Goal: Task Accomplishment & Management: Manage account settings

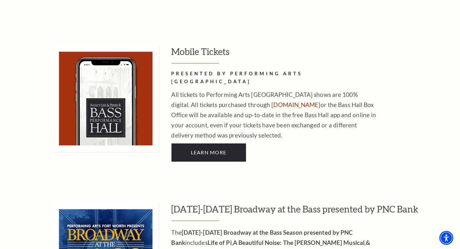
scroll to position [448, 0]
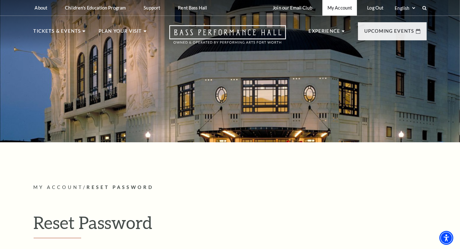
click at [345, 9] on link "My Account" at bounding box center [340, 8] width 35 height 16
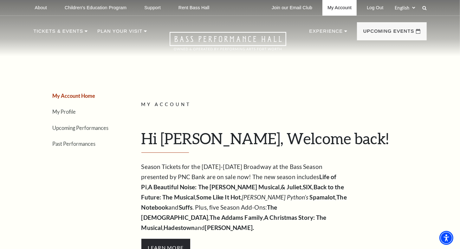
click at [343, 8] on link "My Account" at bounding box center [340, 8] width 34 height 16
click at [343, 5] on link "My Account" at bounding box center [340, 8] width 34 height 16
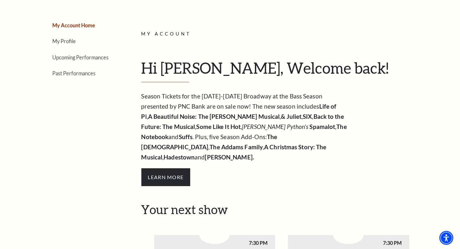
scroll to position [65, 0]
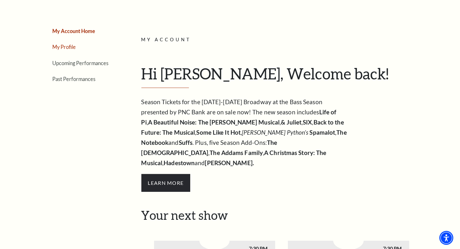
click at [69, 47] on link "My Profile" at bounding box center [64, 47] width 23 height 6
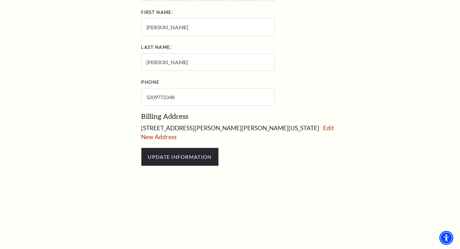
scroll to position [323, 0]
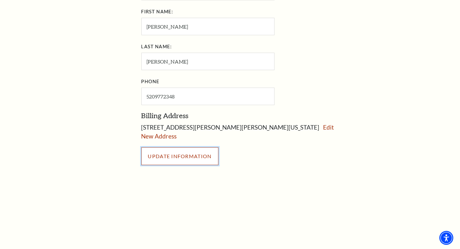
click at [201, 152] on input "UPDATE INFORMATION" at bounding box center [180, 156] width 77 height 18
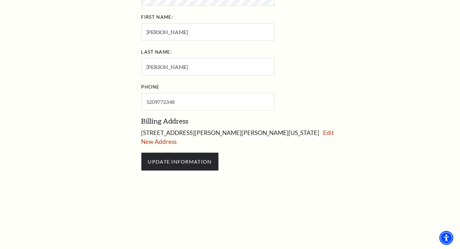
scroll to position [319, 0]
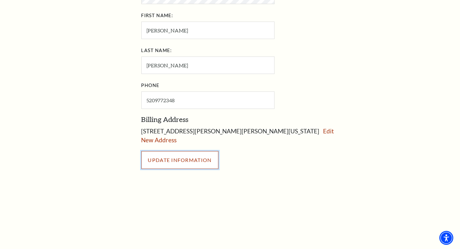
click at [209, 162] on input "UPDATE INFORMATION" at bounding box center [180, 160] width 77 height 18
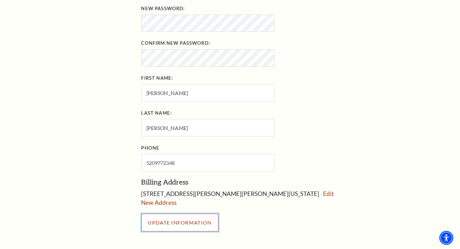
scroll to position [11, 0]
